Goal: Information Seeking & Learning: Learn about a topic

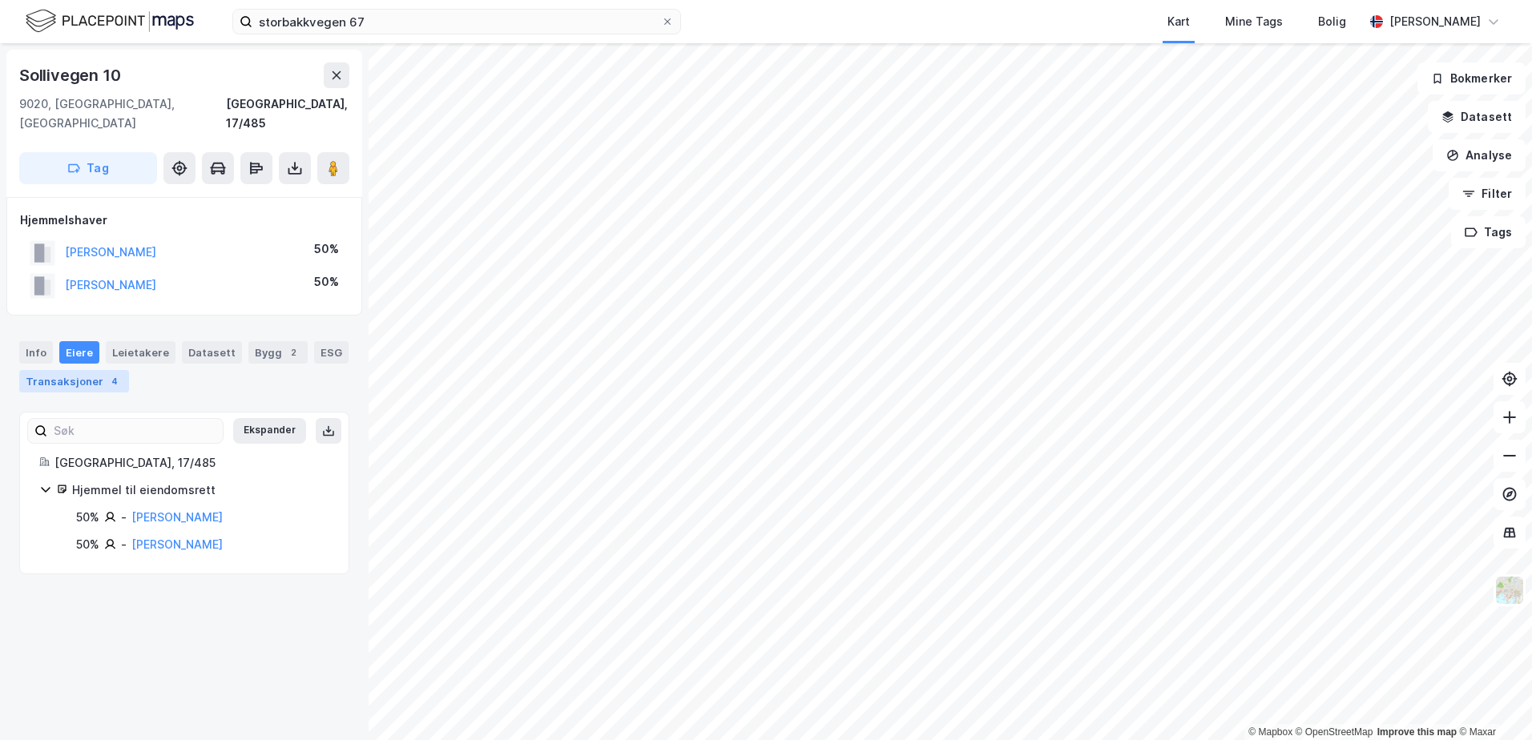
click at [83, 370] on div "Transaksjoner 4" at bounding box center [74, 381] width 110 height 22
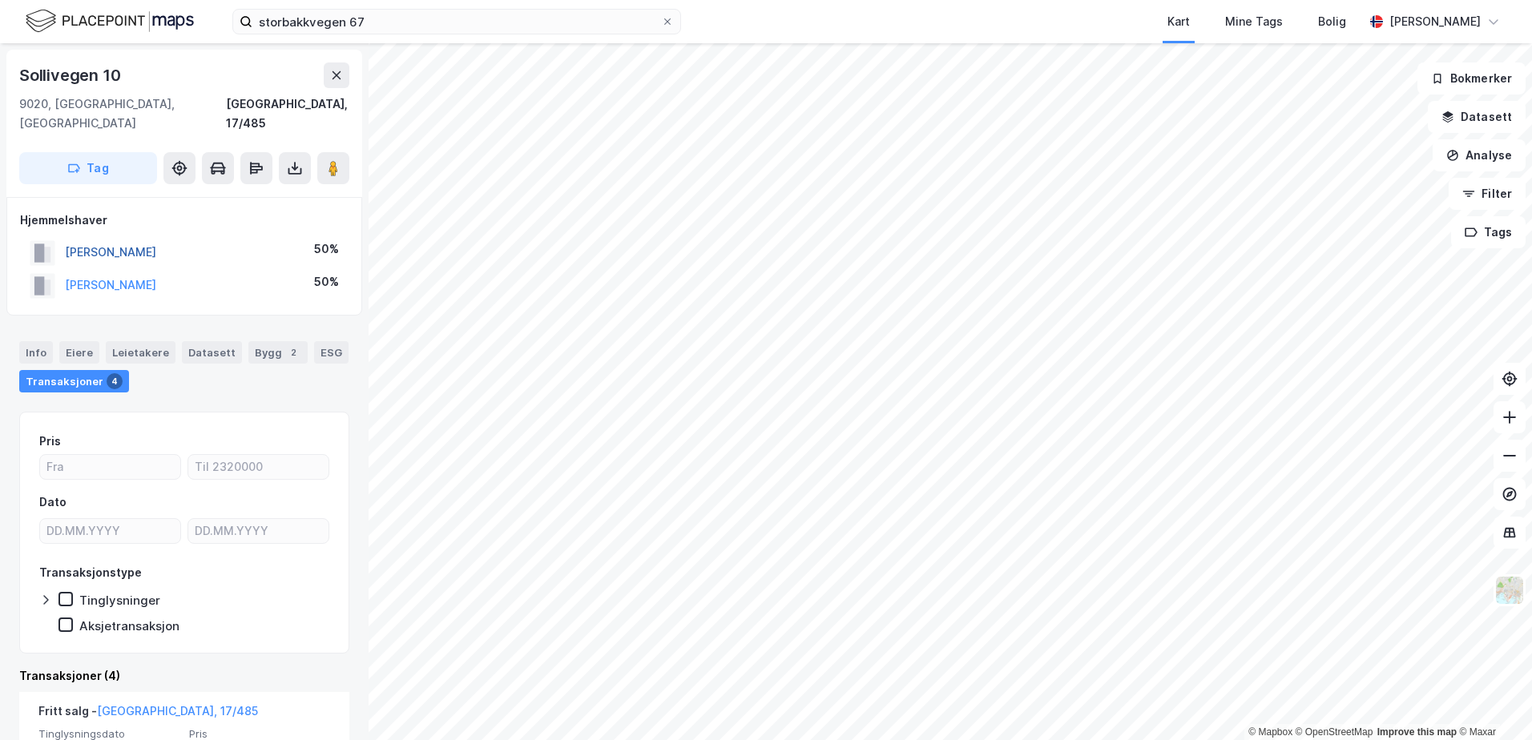
click at [0, 0] on button "[PERSON_NAME]" at bounding box center [0, 0] width 0 height 0
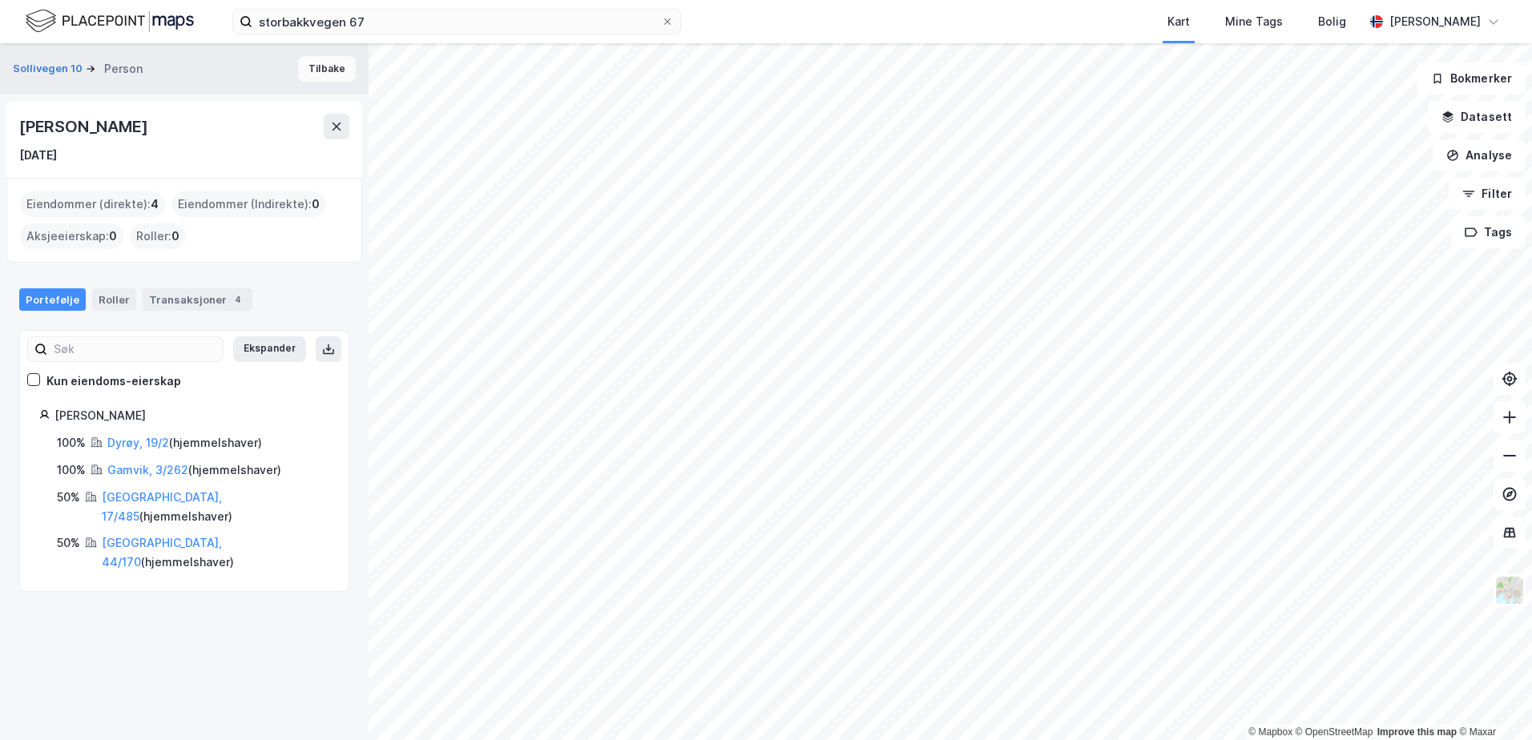
click at [311, 71] on button "Tilbake" at bounding box center [327, 69] width 58 height 26
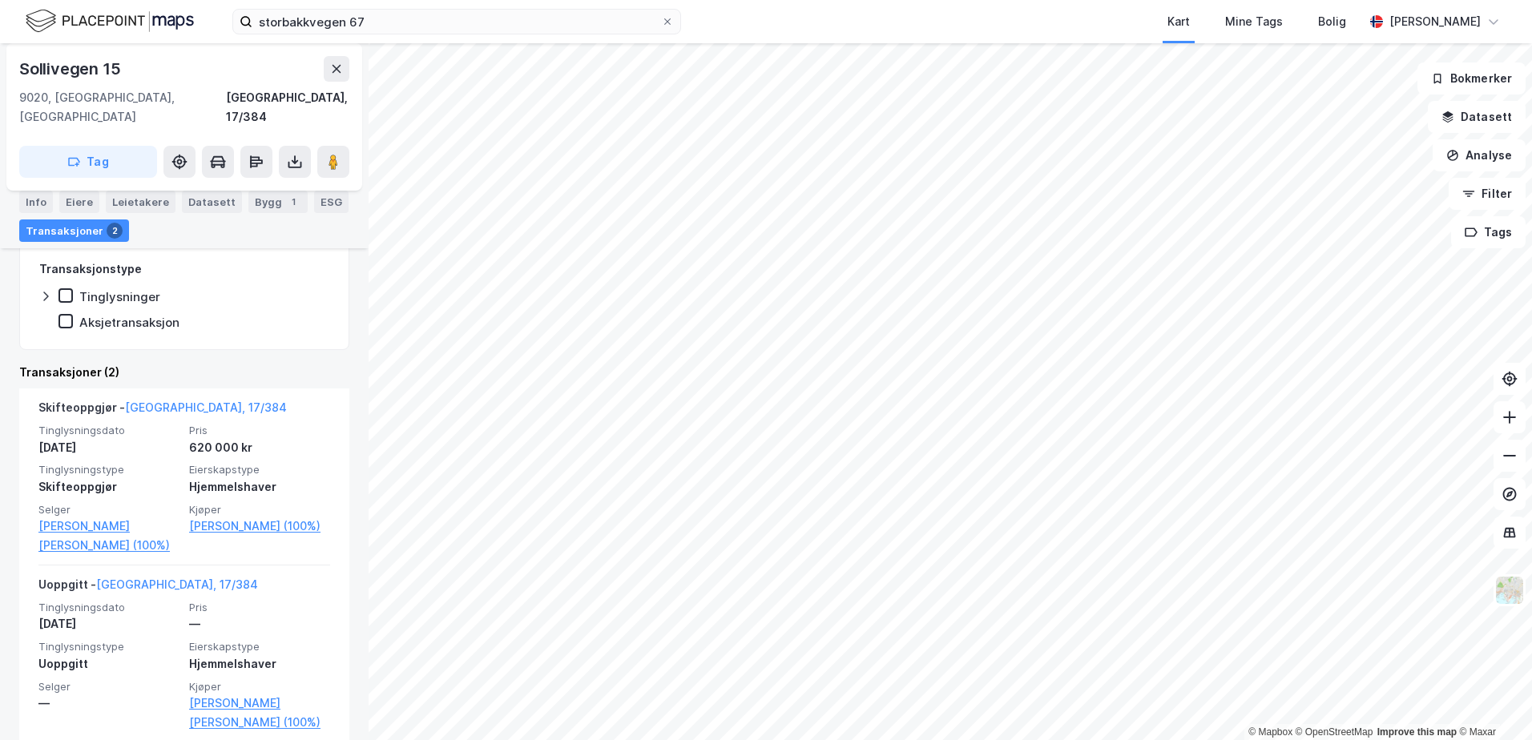
scroll to position [272, 0]
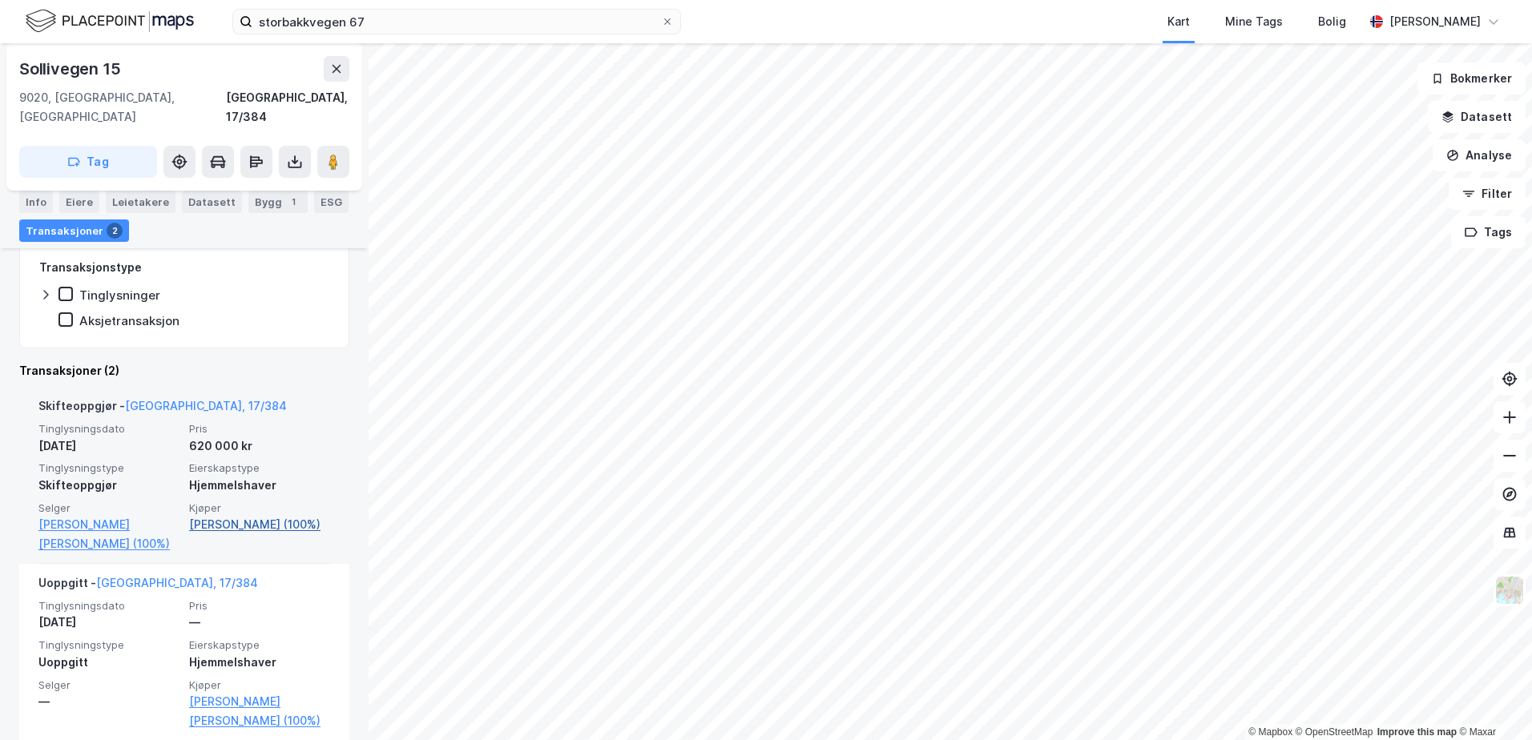
click at [269, 515] on link "[PERSON_NAME] (100%)" at bounding box center [259, 524] width 141 height 19
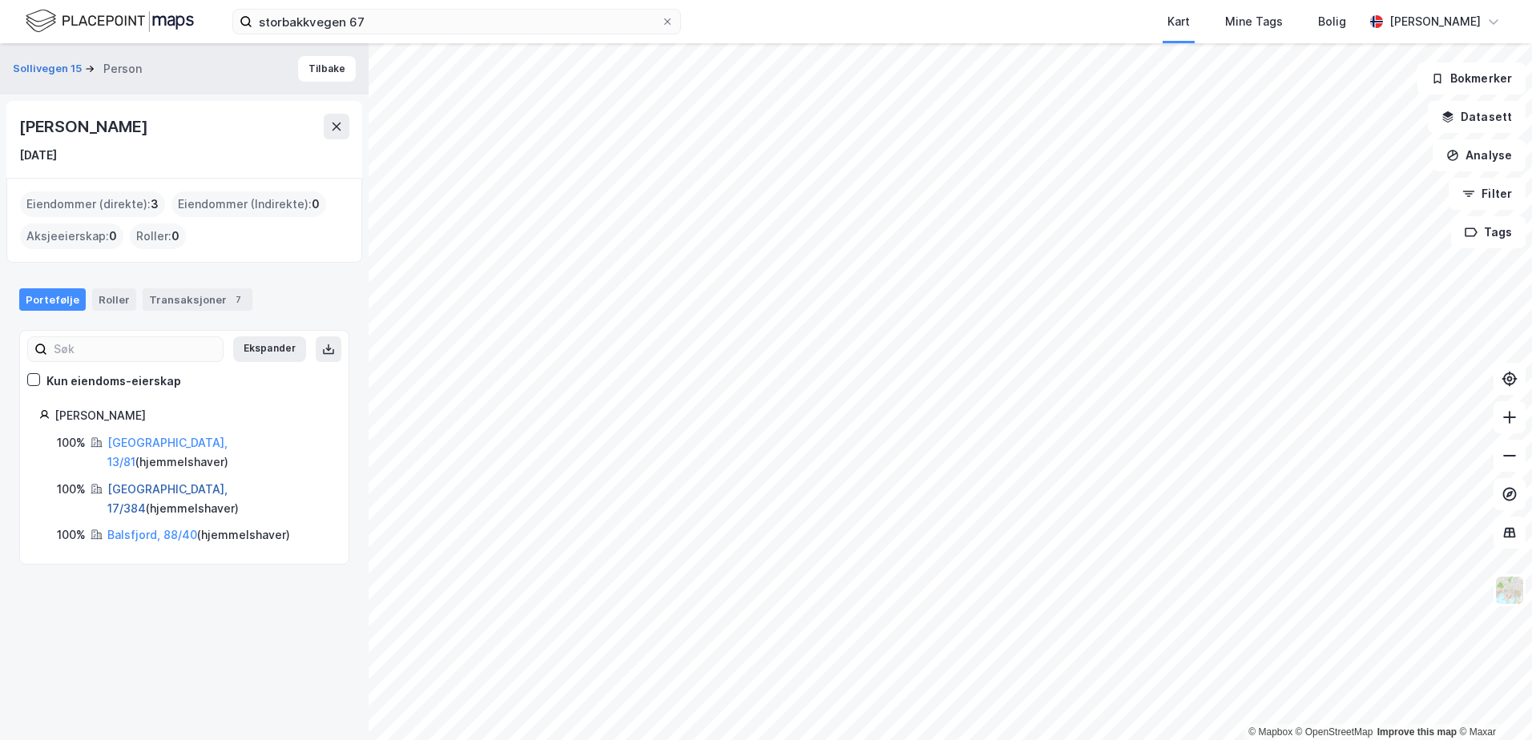
click at [143, 482] on link "[GEOGRAPHIC_DATA], 17/384" at bounding box center [167, 498] width 120 height 33
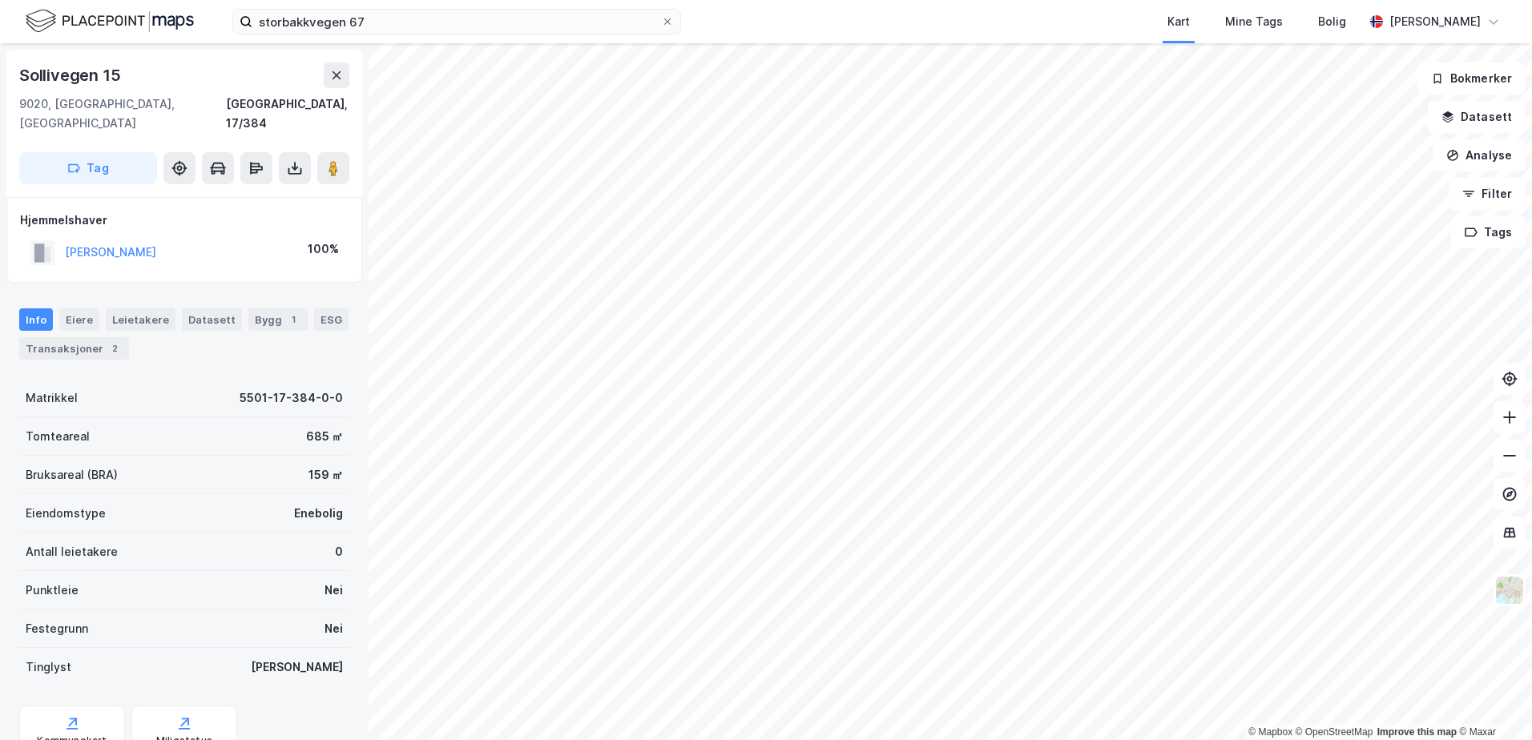
scroll to position [50, 0]
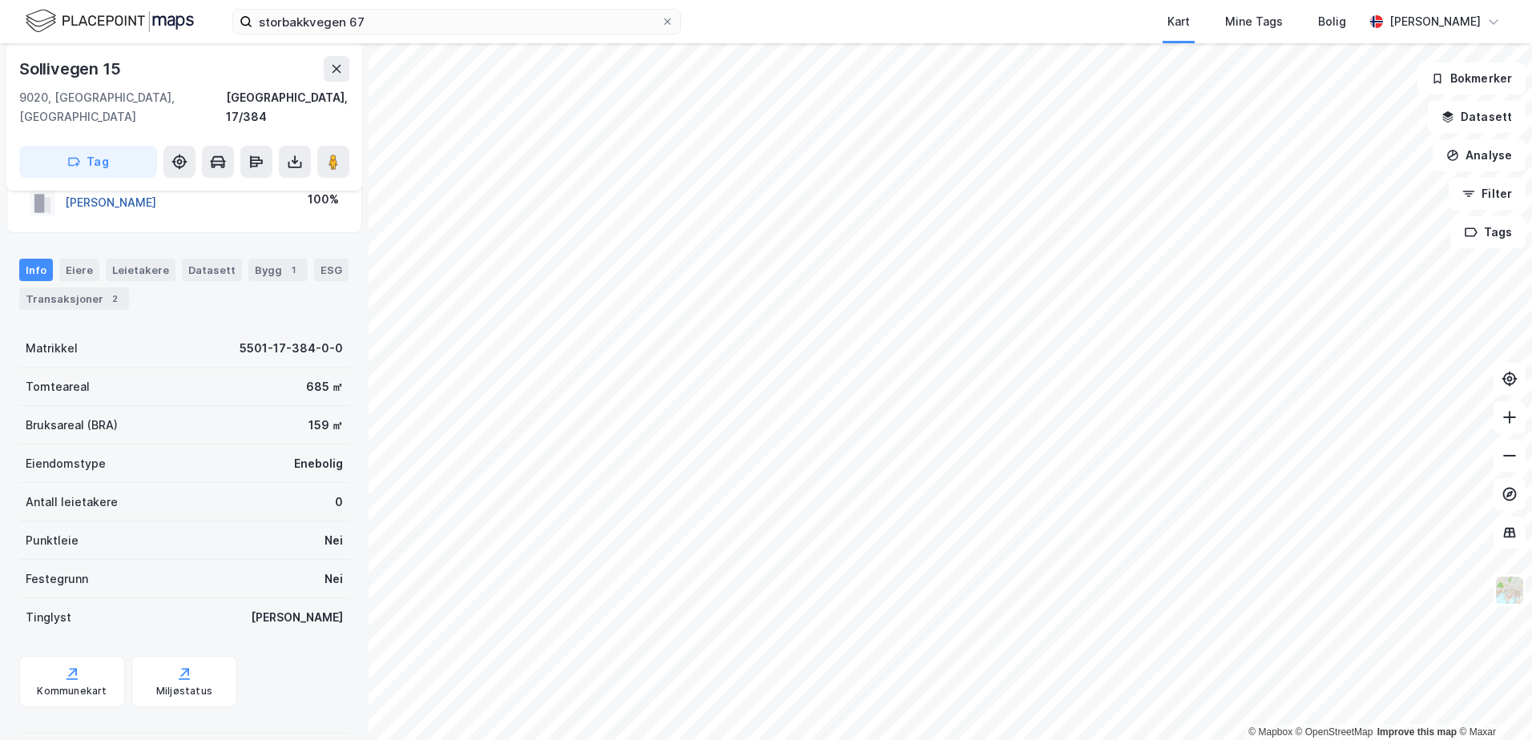
click at [0, 0] on button "[PERSON_NAME]" at bounding box center [0, 0] width 0 height 0
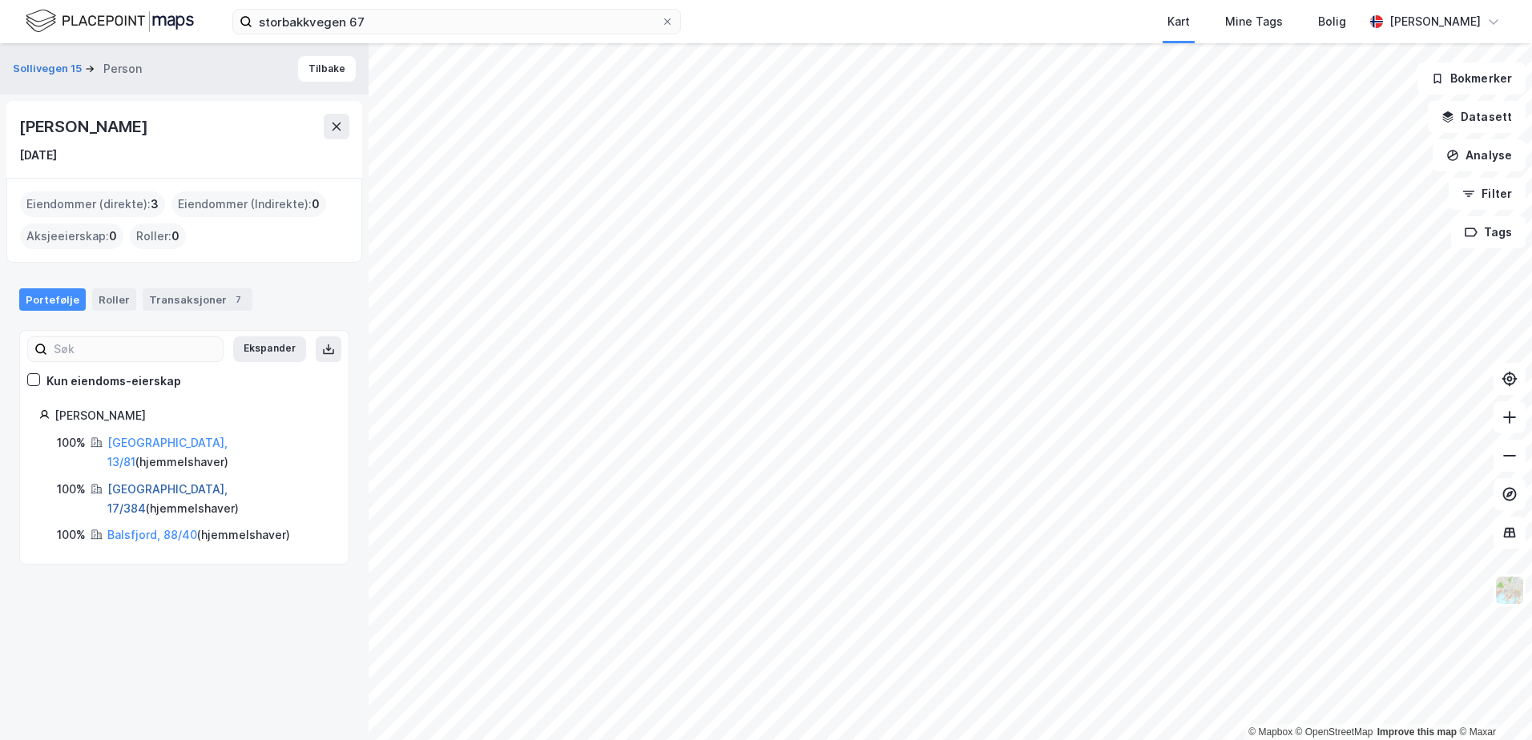
click at [140, 482] on link "[GEOGRAPHIC_DATA], 17/384" at bounding box center [167, 498] width 120 height 33
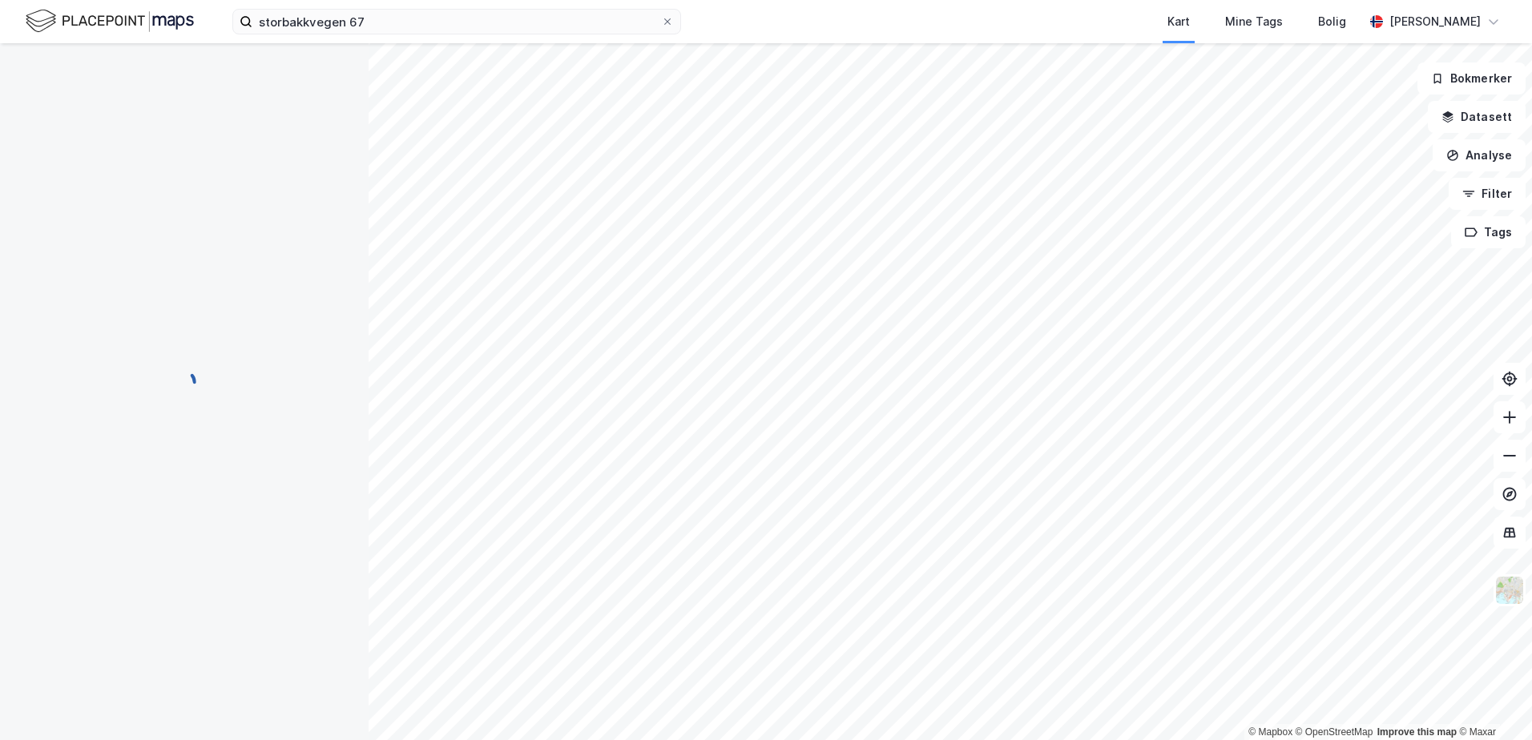
scroll to position [50, 0]
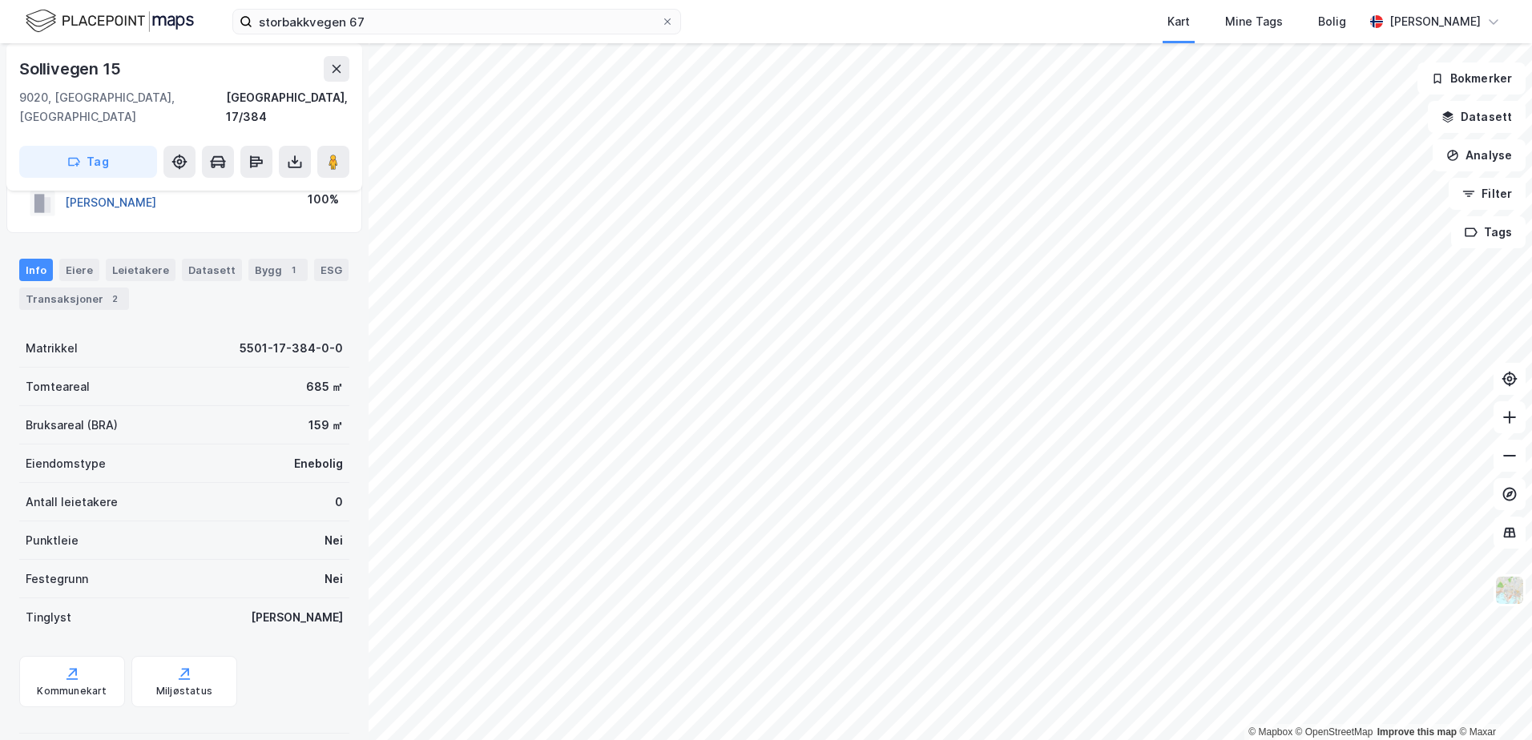
click at [0, 0] on button "[PERSON_NAME]" at bounding box center [0, 0] width 0 height 0
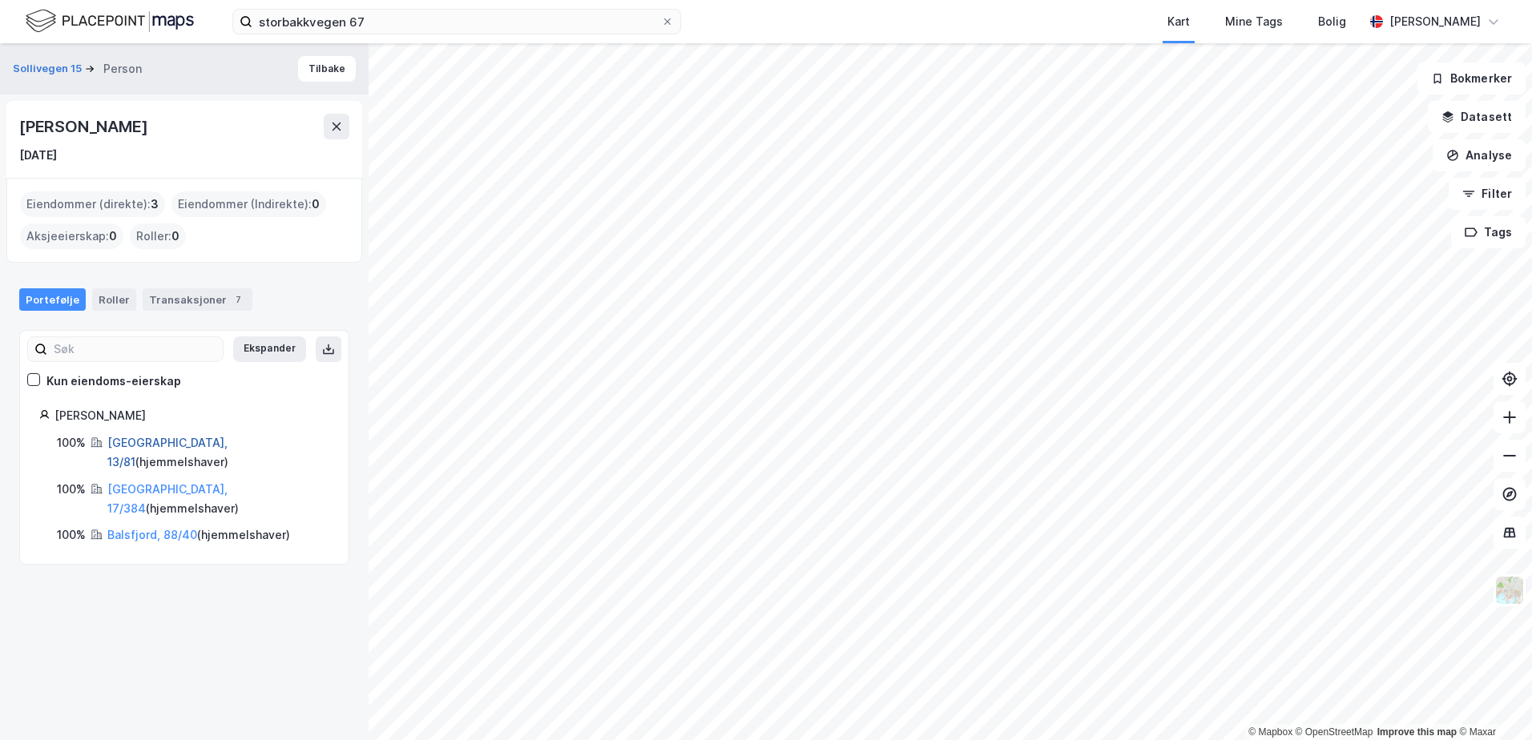
click at [139, 445] on link "[GEOGRAPHIC_DATA], 13/81" at bounding box center [167, 452] width 120 height 33
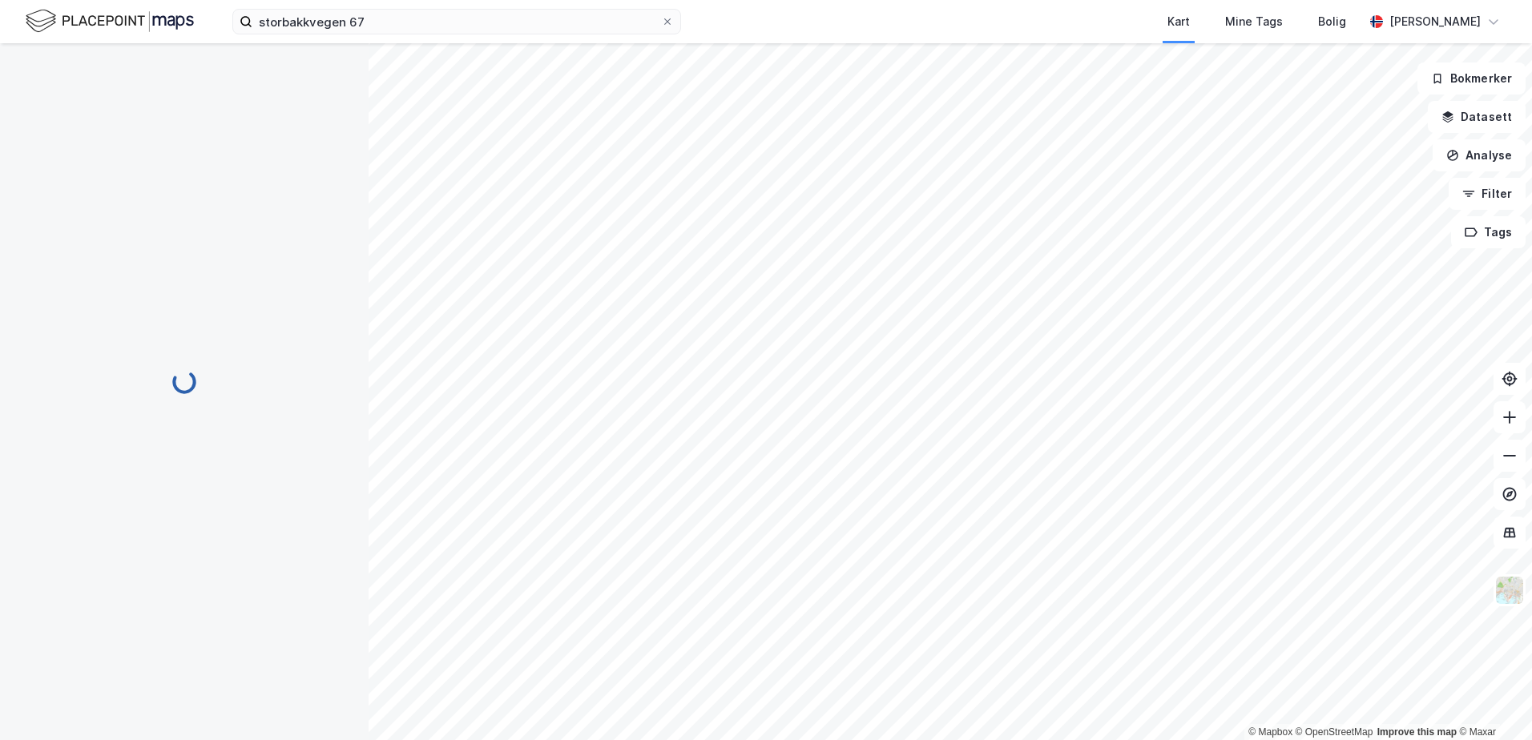
scroll to position [50, 0]
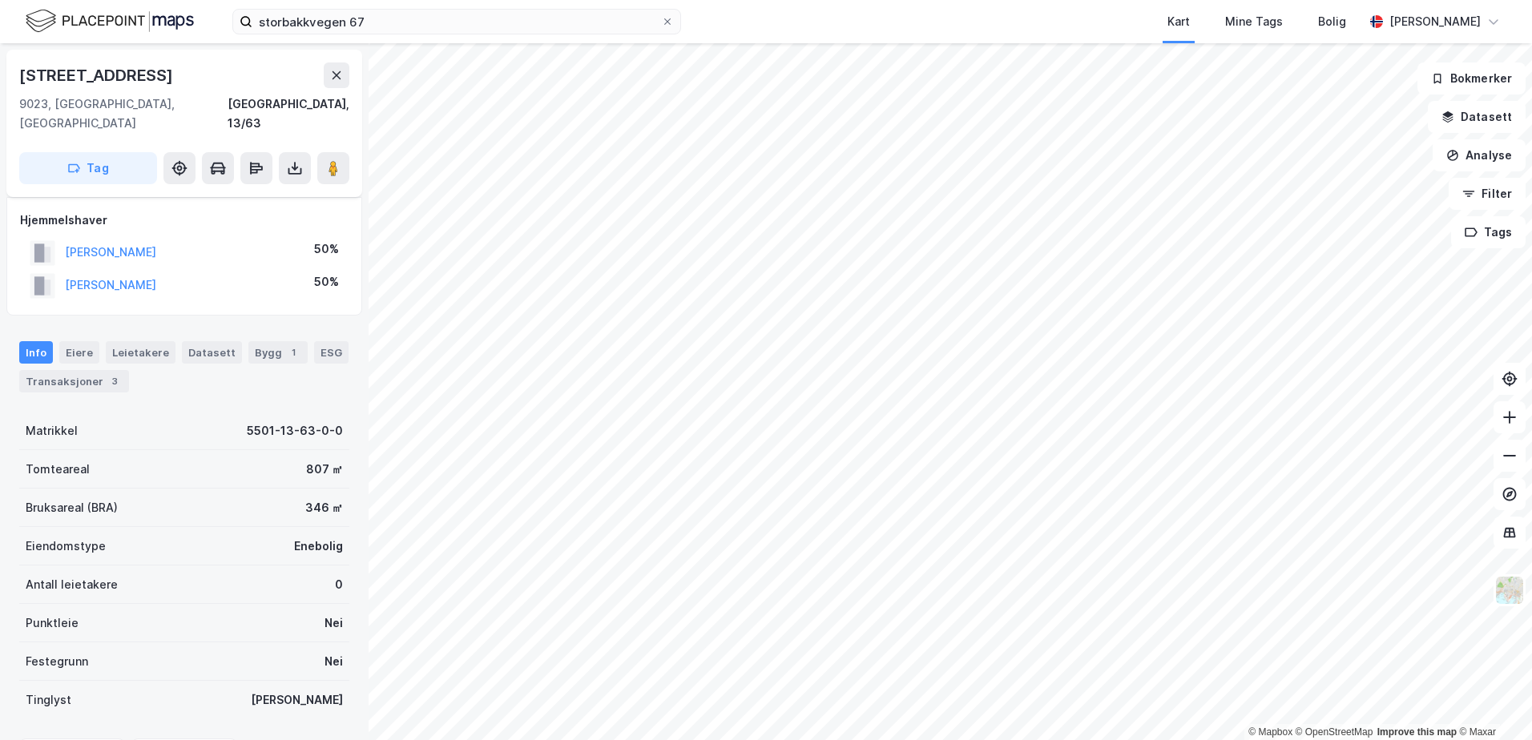
scroll to position [50, 0]
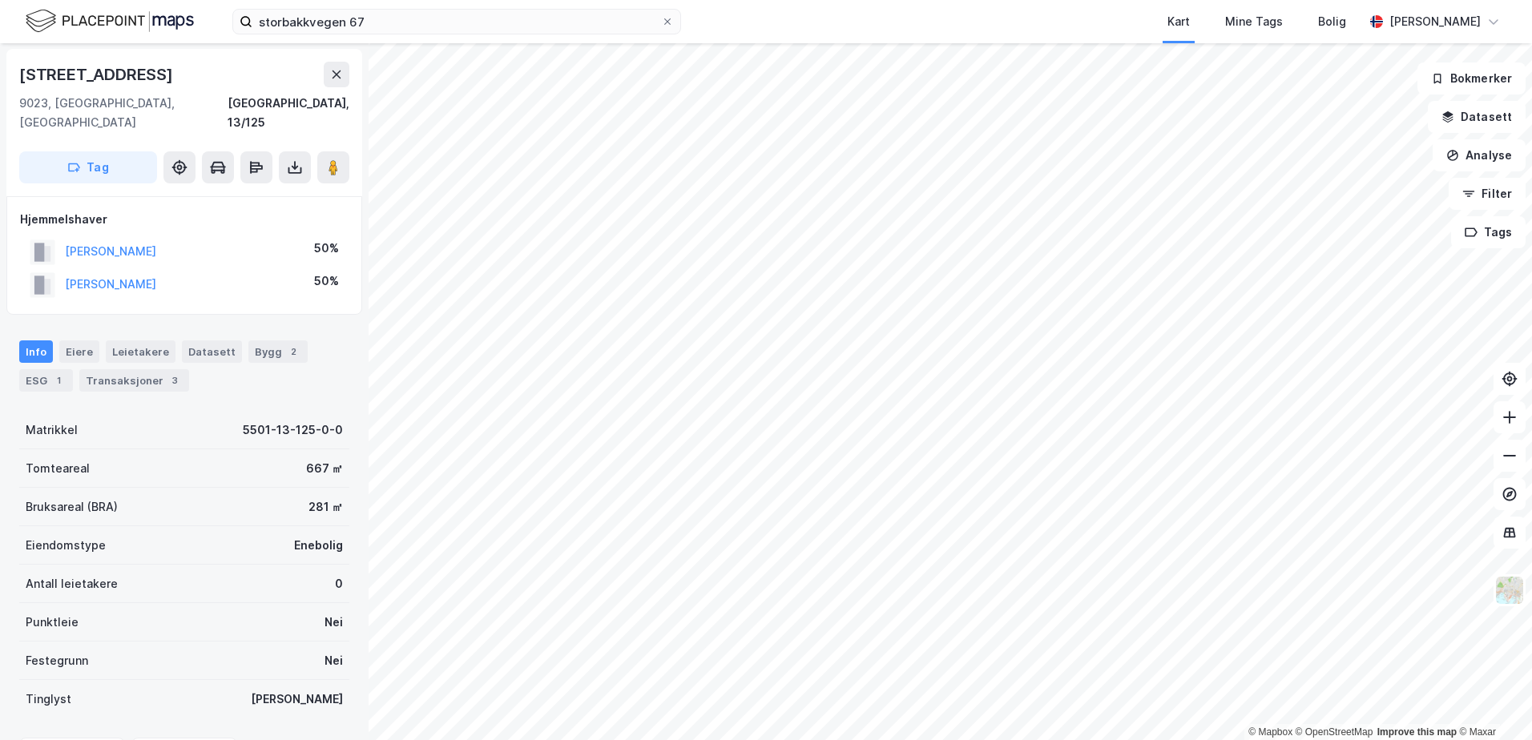
scroll to position [1, 0]
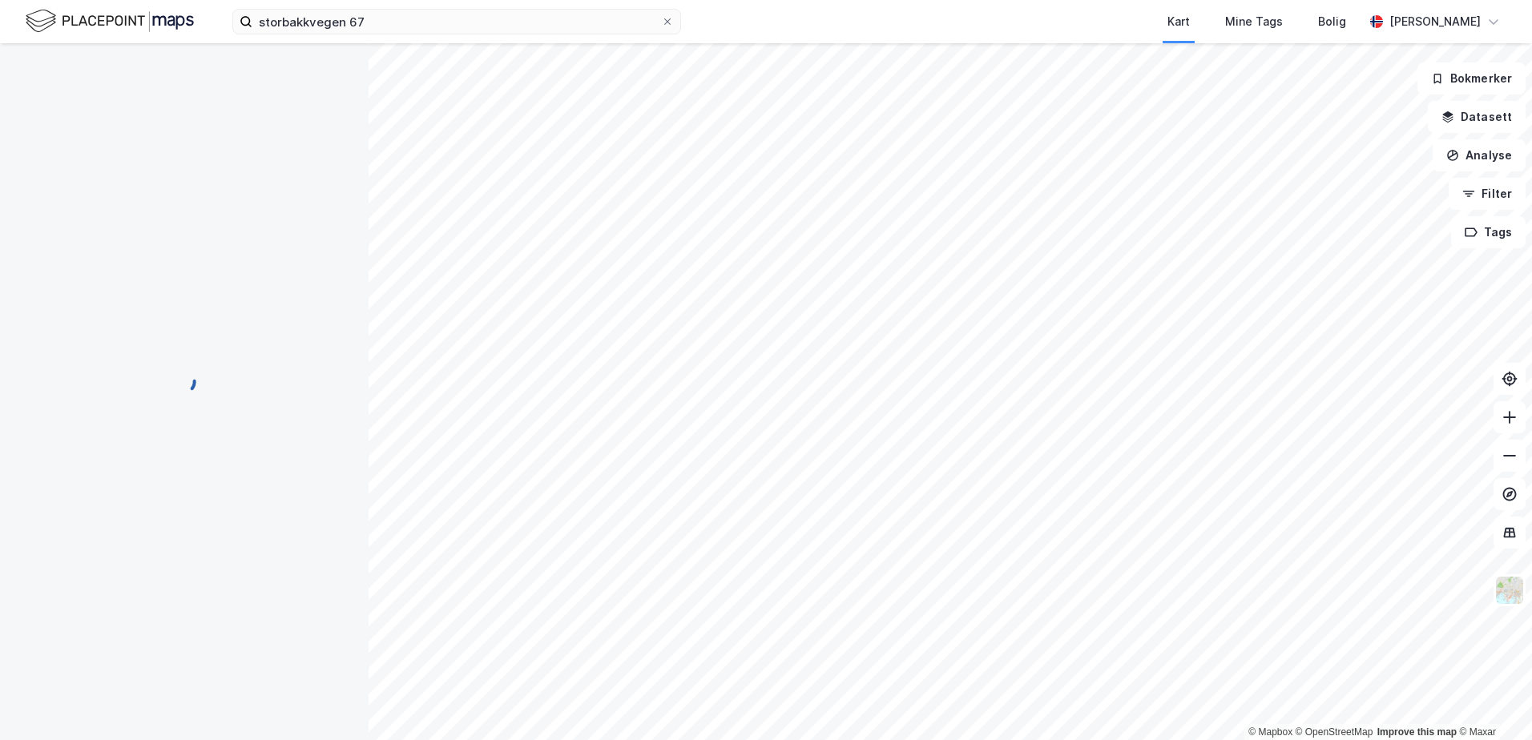
scroll to position [1, 0]
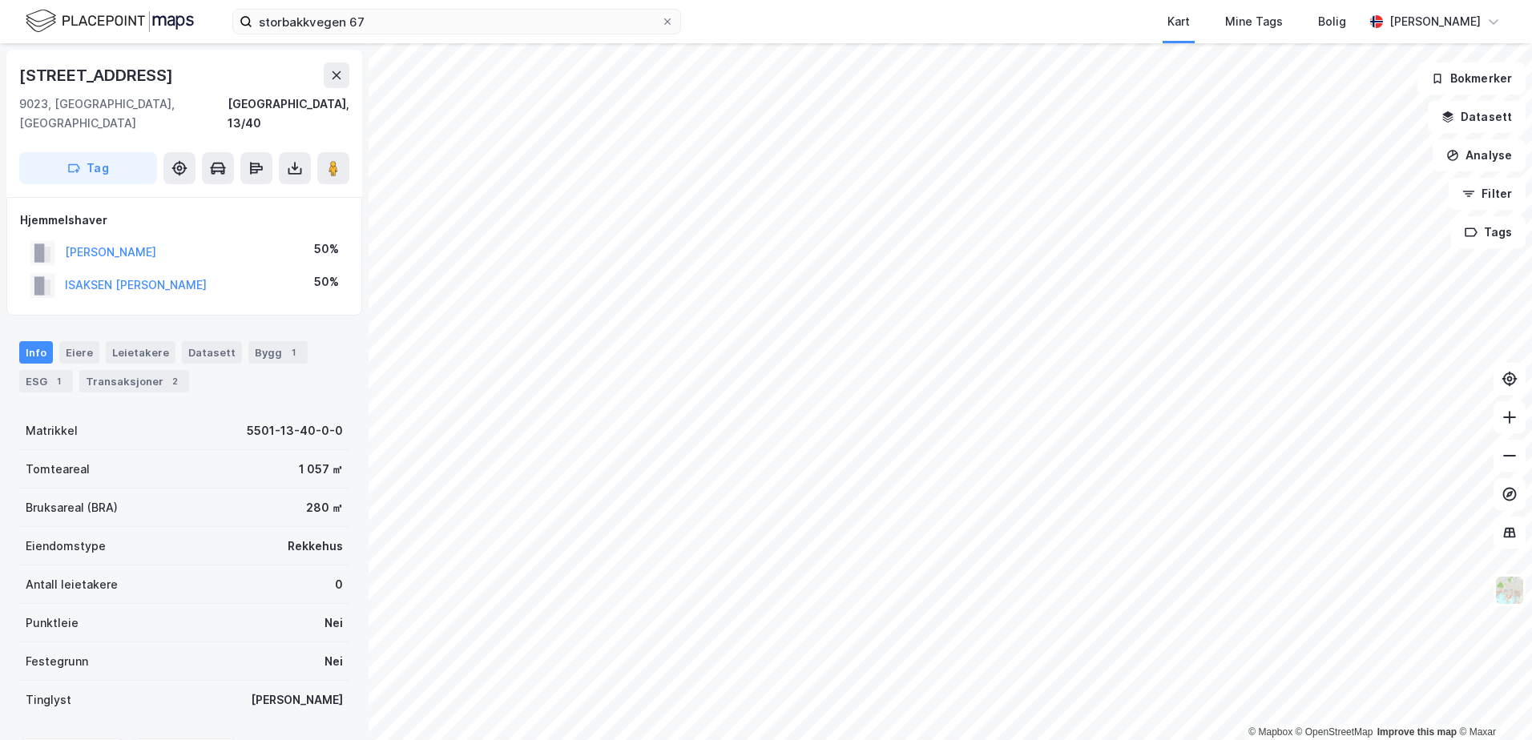
scroll to position [1, 0]
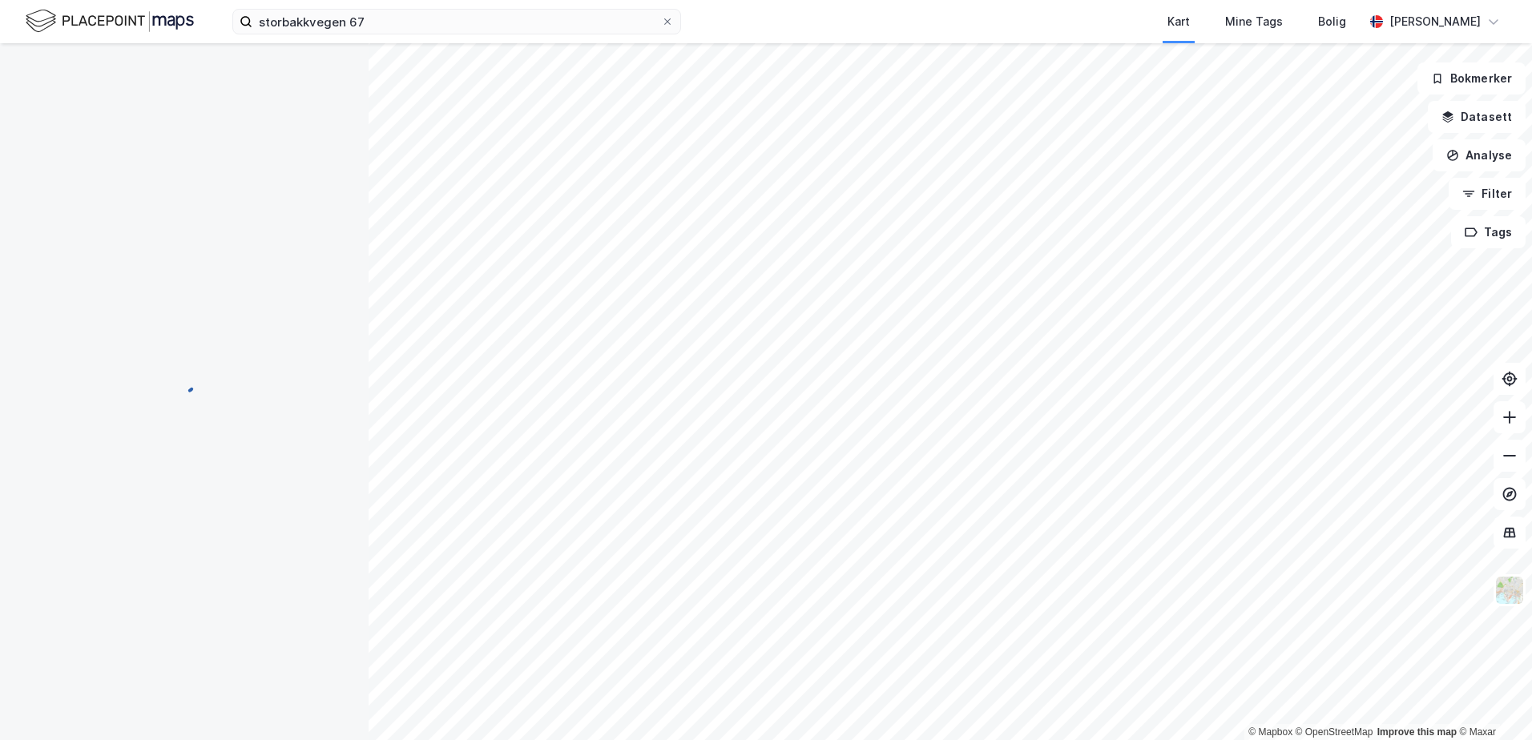
scroll to position [1, 0]
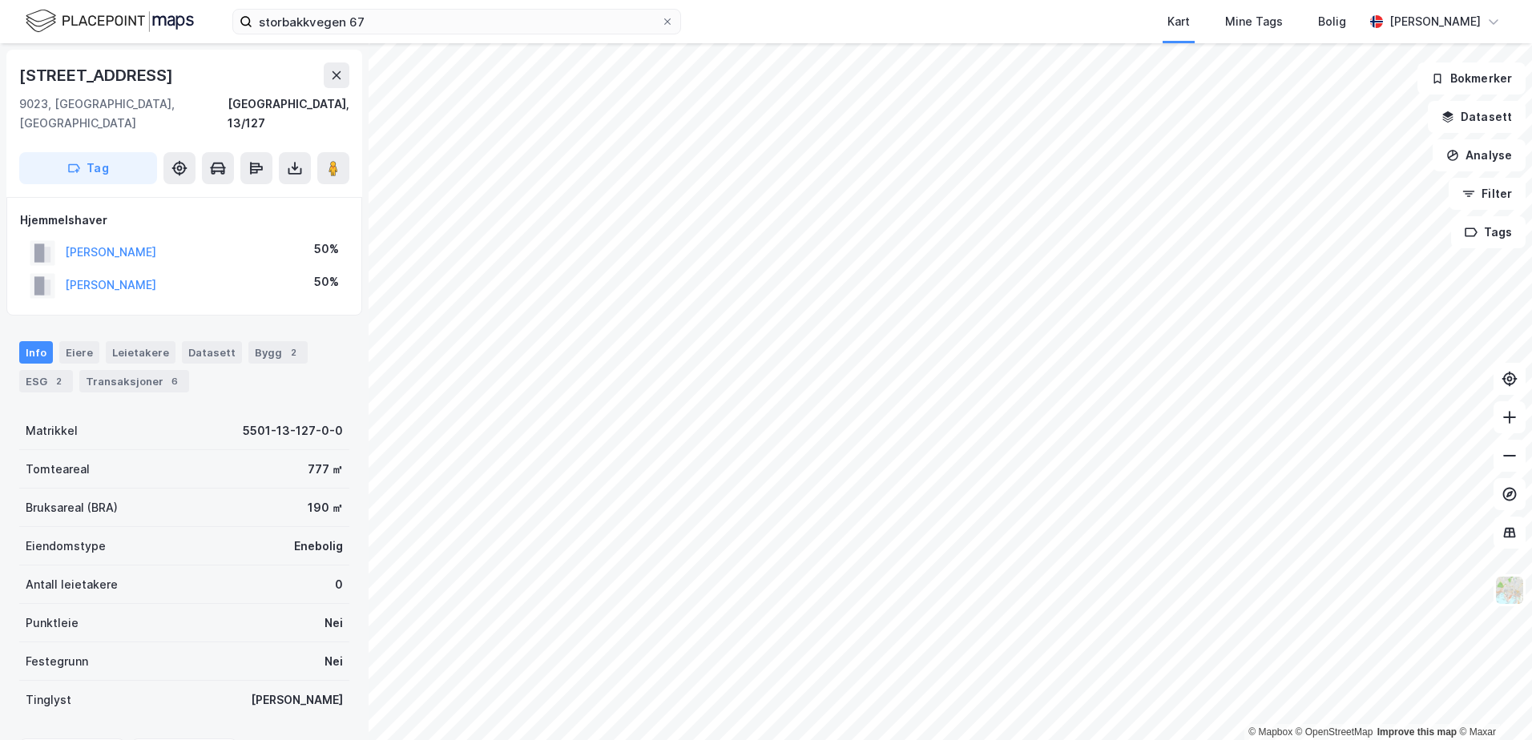
scroll to position [1, 0]
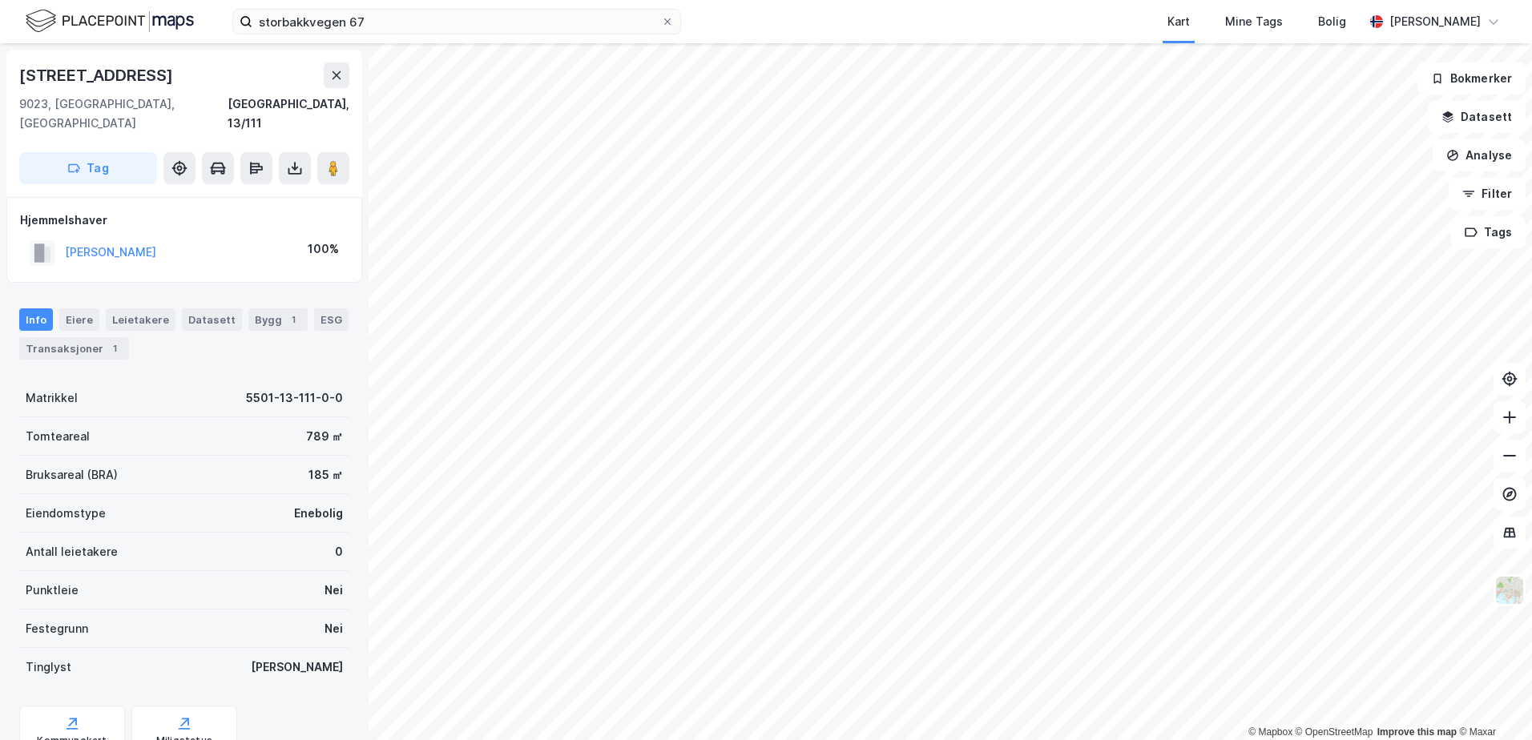
scroll to position [1, 0]
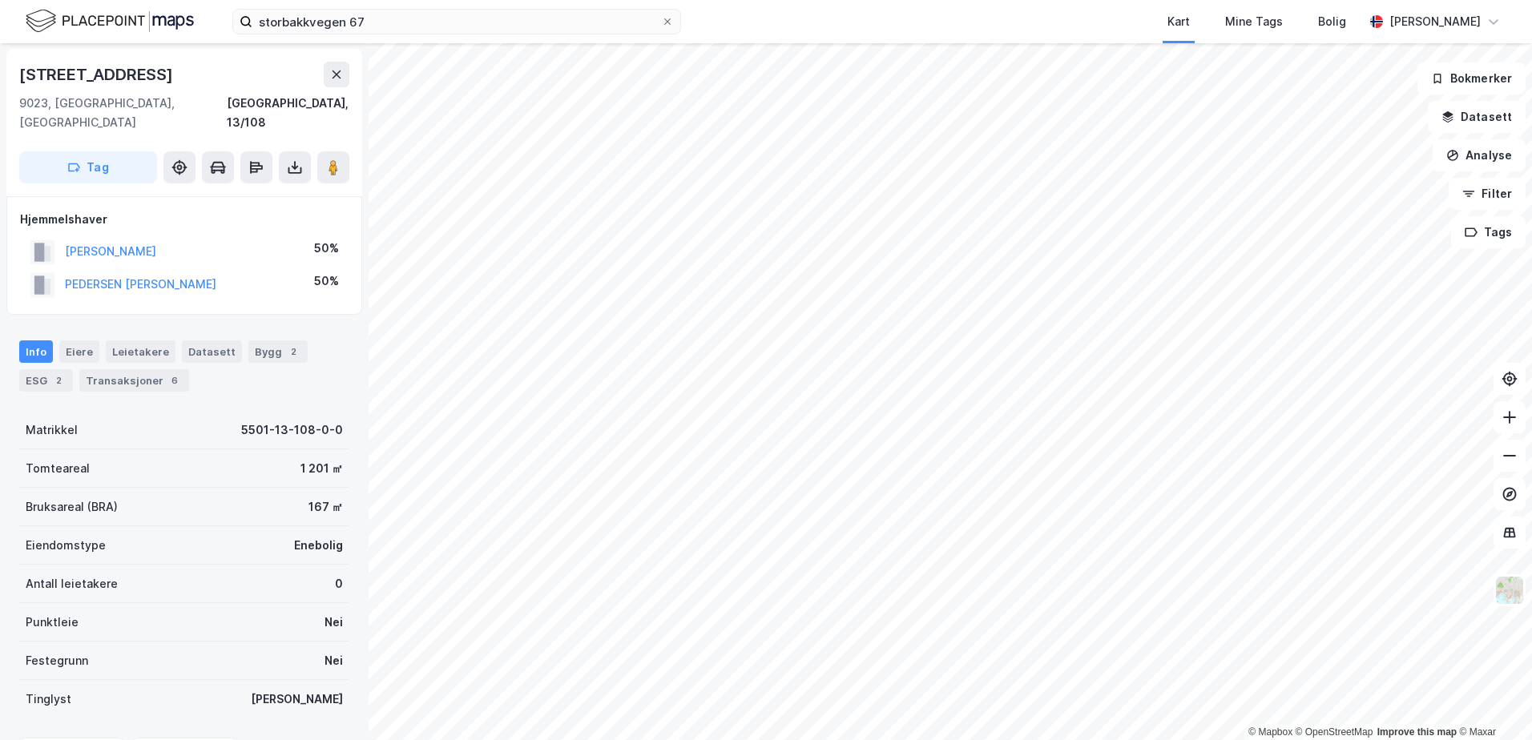
scroll to position [1, 0]
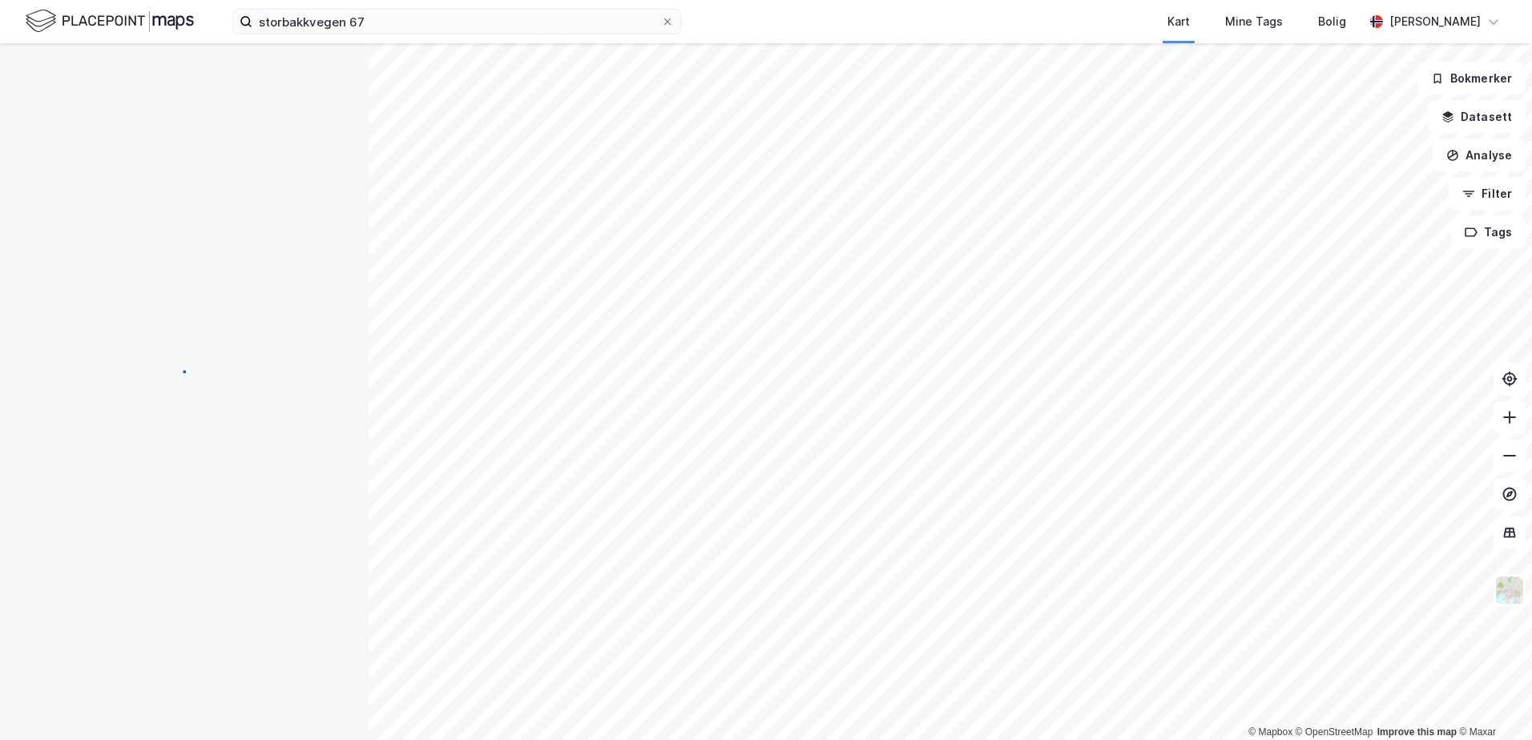
scroll to position [1, 0]
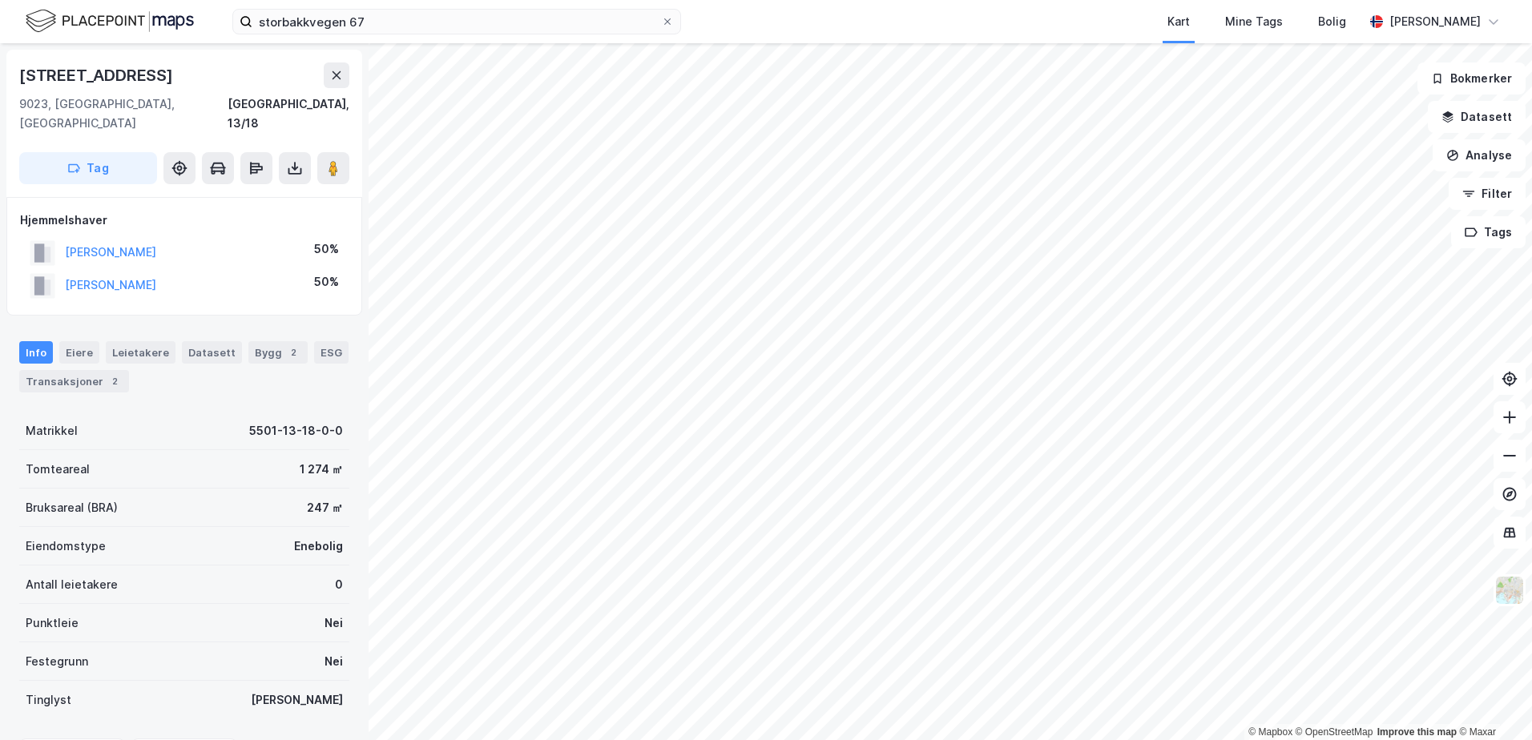
scroll to position [1, 0]
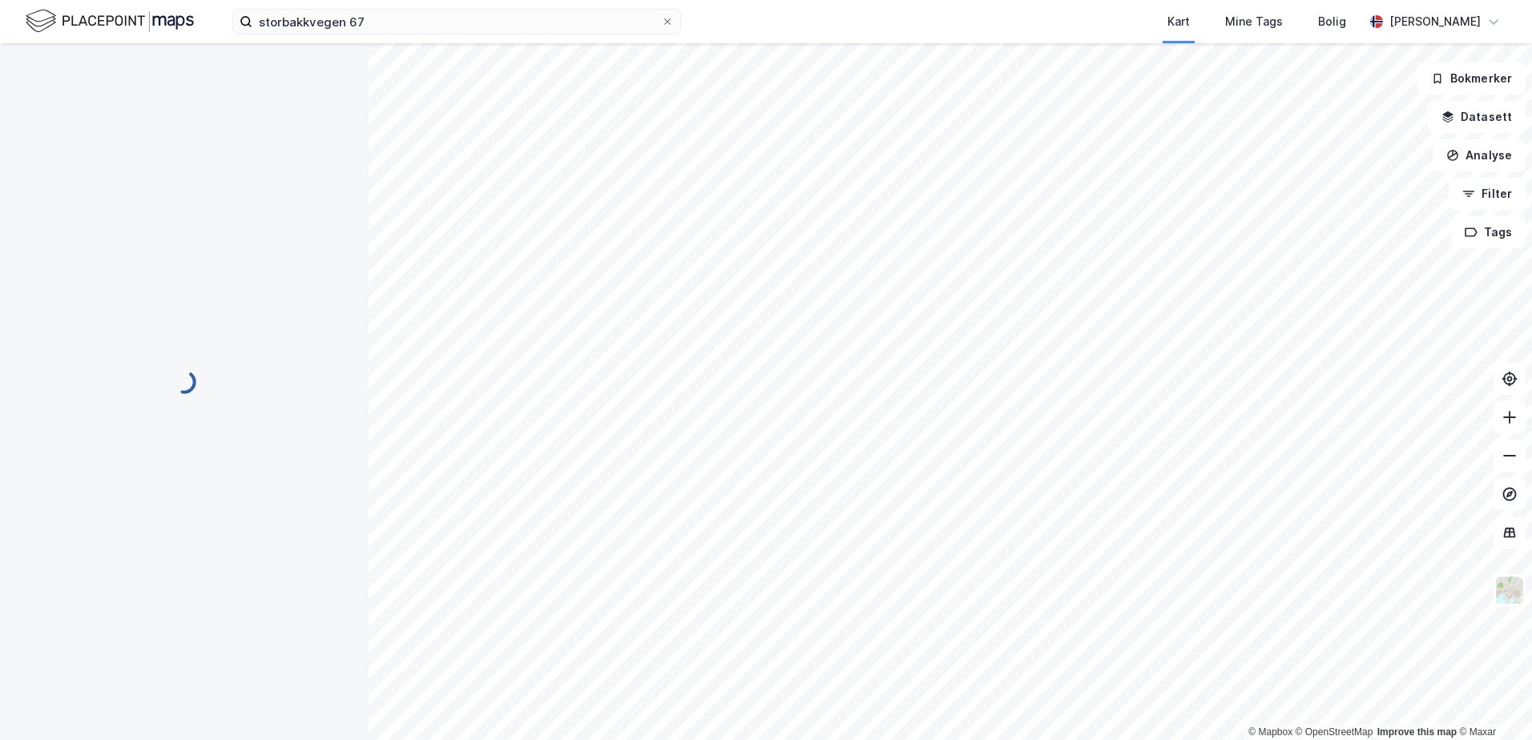
scroll to position [1, 0]
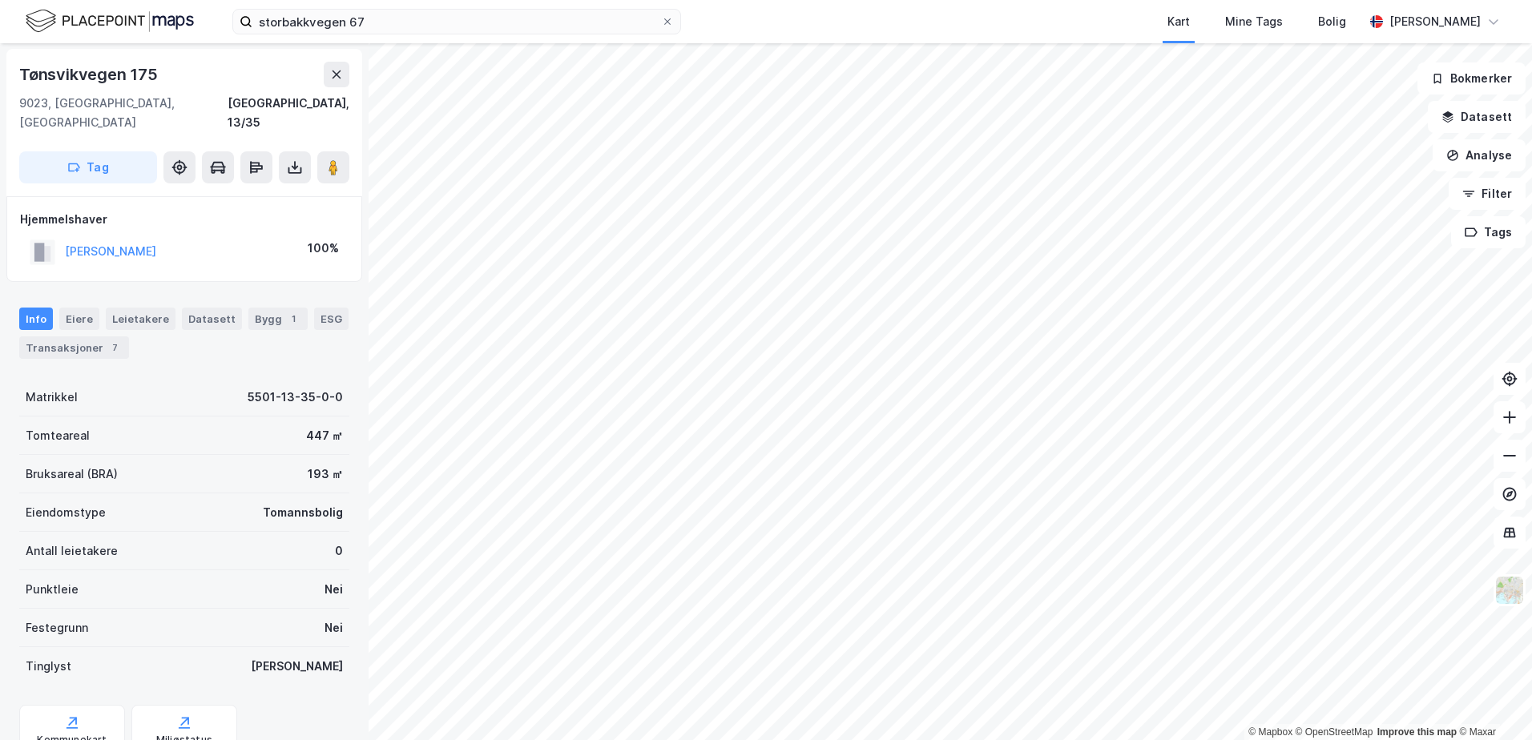
scroll to position [1, 0]
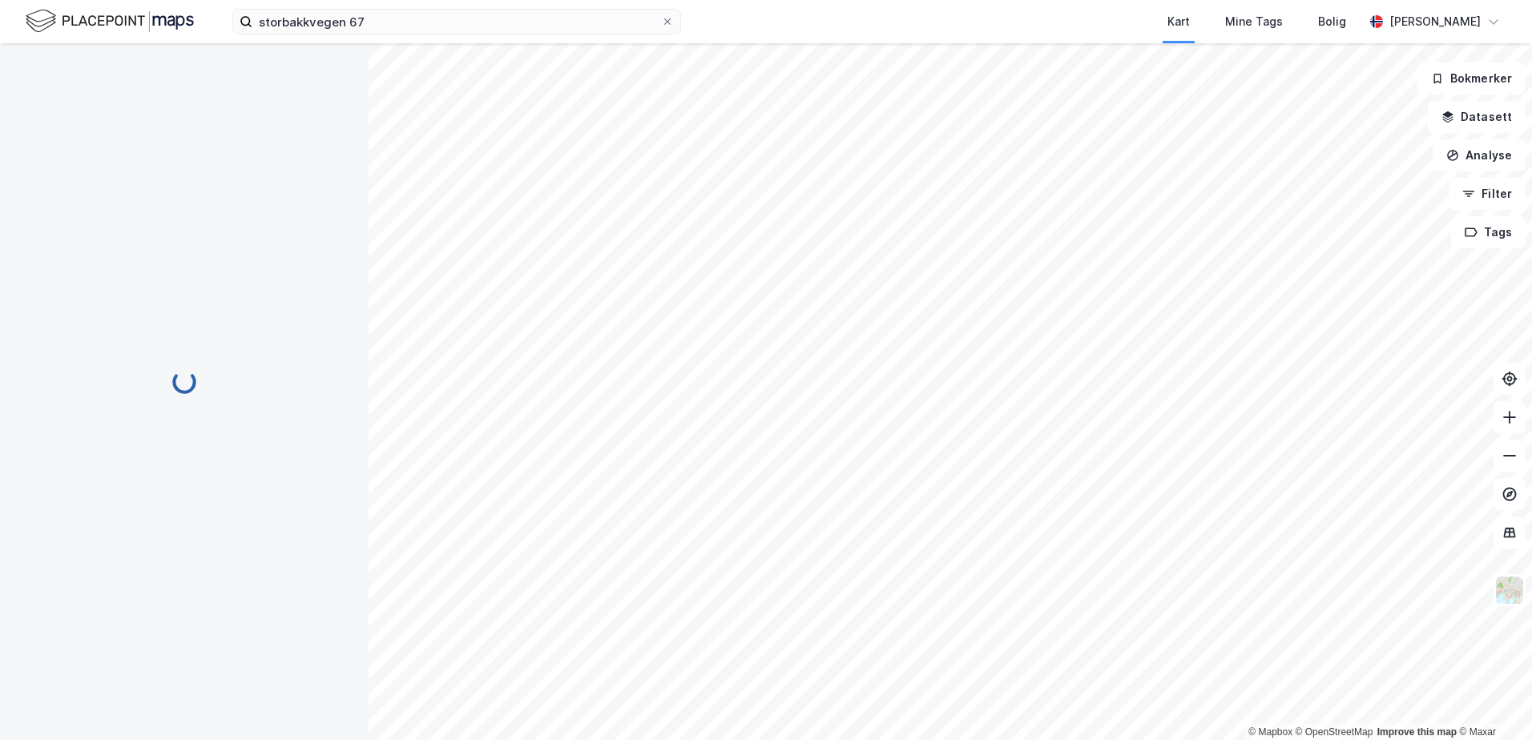
scroll to position [1, 0]
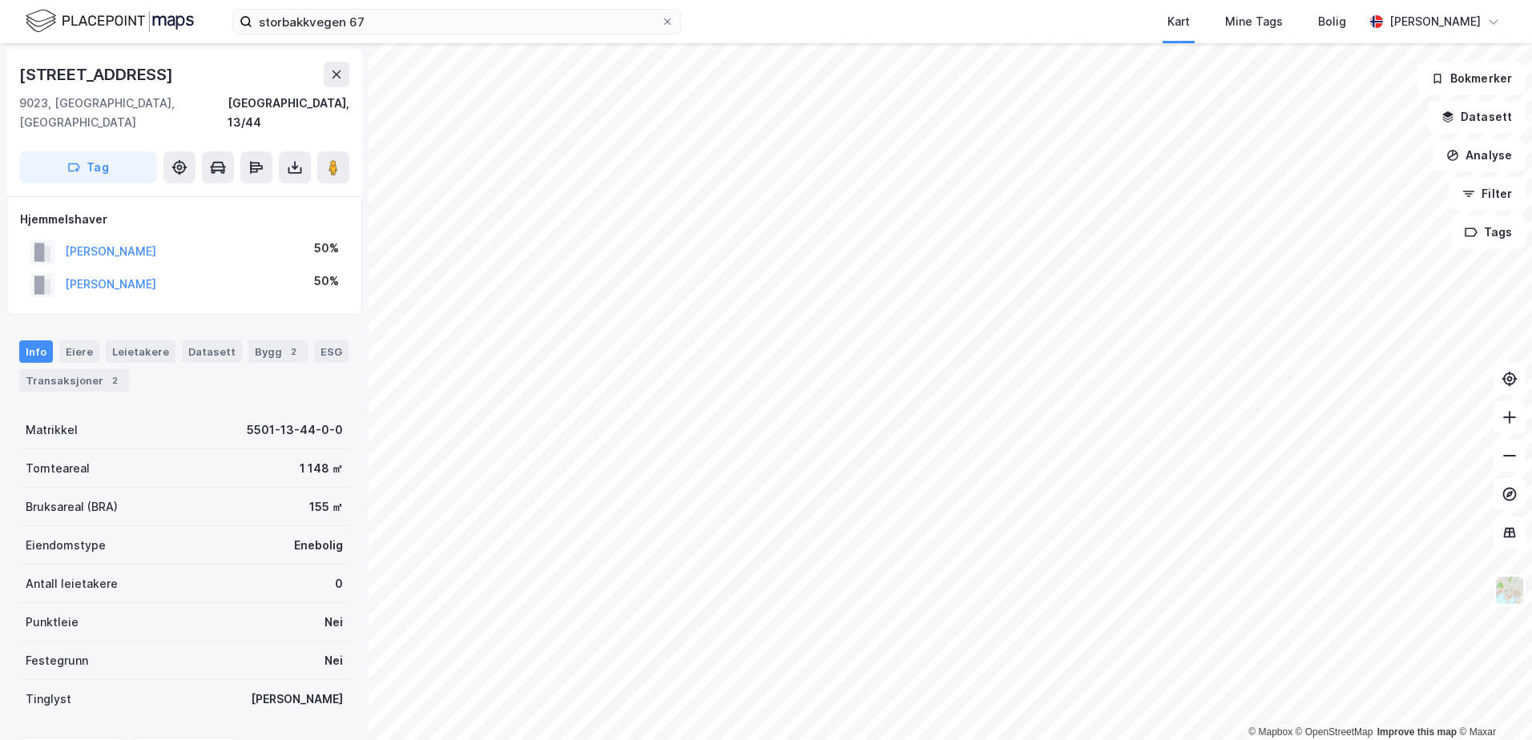
scroll to position [1, 0]
